Goal: Task Accomplishment & Management: Use online tool/utility

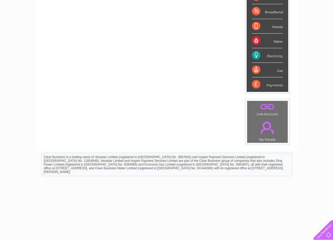
scroll to position [102, 0]
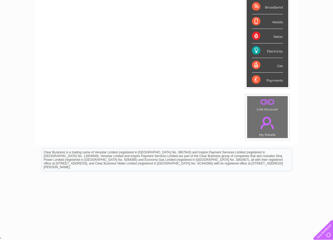
click at [265, 125] on link "." at bounding box center [268, 123] width 38 height 19
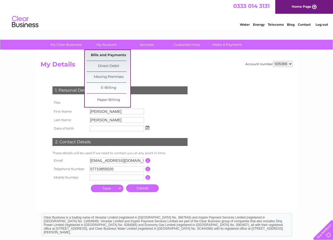
click at [108, 56] on link "Bills and Payments" at bounding box center [109, 55] width 44 height 11
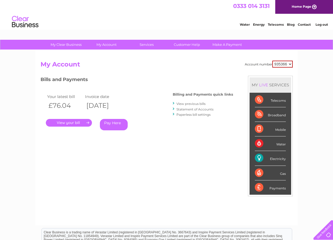
click at [75, 123] on link "." at bounding box center [69, 123] width 46 height 8
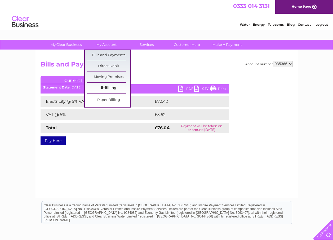
click at [108, 89] on link "E-Billing" at bounding box center [109, 88] width 44 height 11
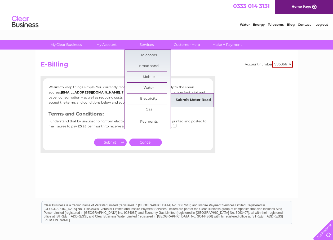
click at [200, 101] on link "Submit Meter Read" at bounding box center [193, 100] width 44 height 11
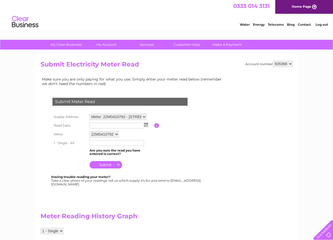
click at [117, 135] on select "22M0410792" at bounding box center [104, 134] width 29 height 6
